Goal: Task Accomplishment & Management: Use online tool/utility

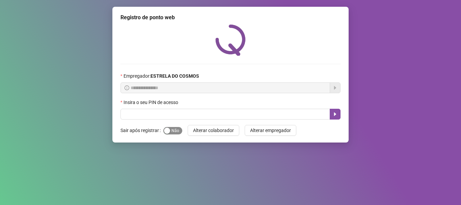
click at [173, 130] on span "Sim Não" at bounding box center [172, 130] width 19 height 7
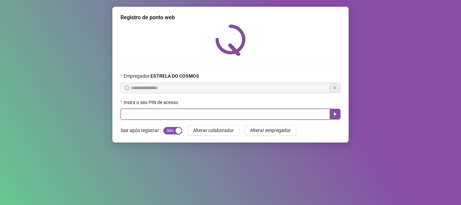
drag, startPoint x: 173, startPoint y: 117, endPoint x: 168, endPoint y: 115, distance: 5.3
click at [173, 117] on input "text" at bounding box center [224, 114] width 209 height 11
type input "*****"
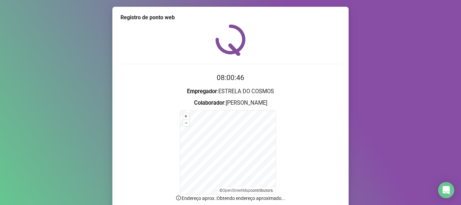
scroll to position [57, 0]
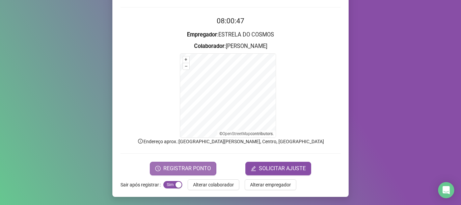
click at [196, 169] on span "REGISTRAR PONTO" at bounding box center [187, 168] width 48 height 8
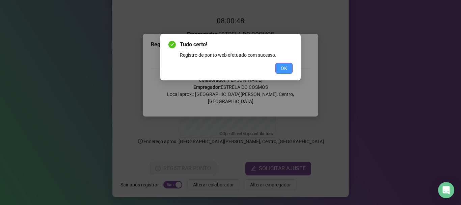
click at [283, 70] on span "OK" at bounding box center [284, 67] width 6 height 7
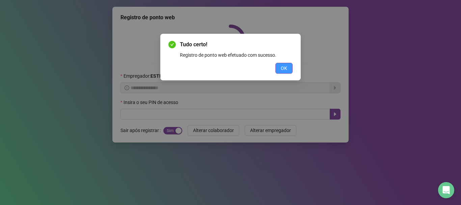
scroll to position [0, 0]
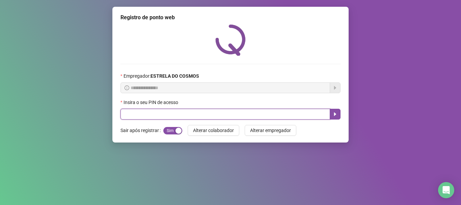
click at [206, 119] on input "text" at bounding box center [224, 114] width 209 height 11
type input "*****"
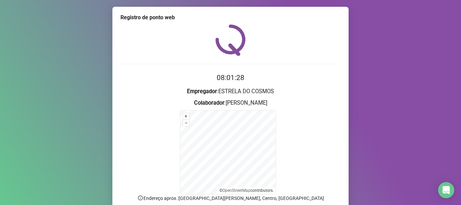
scroll to position [57, 0]
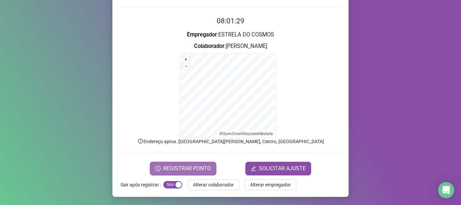
click at [191, 166] on span "REGISTRAR PONTO" at bounding box center [187, 168] width 48 height 8
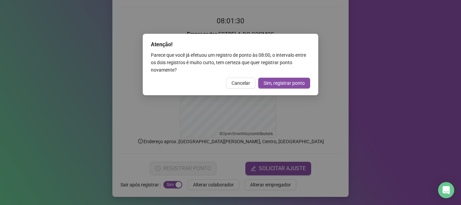
click at [246, 79] on button "Cancelar" at bounding box center [240, 83] width 29 height 11
